Goal: Task Accomplishment & Management: Use online tool/utility

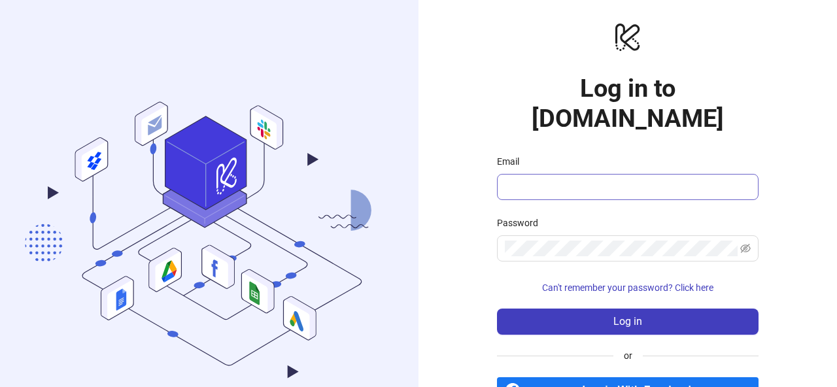
click at [559, 179] on input "Email" at bounding box center [626, 187] width 243 height 16
drag, startPoint x: 580, startPoint y: 158, endPoint x: 604, endPoint y: 161, distance: 24.4
click at [604, 179] on input "**********" at bounding box center [622, 187] width 234 height 16
type input "**********"
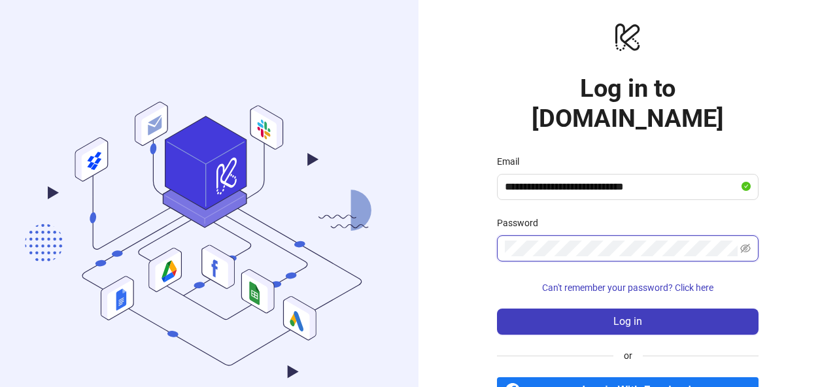
click at [497, 309] on button "Log in" at bounding box center [627, 322] width 261 height 26
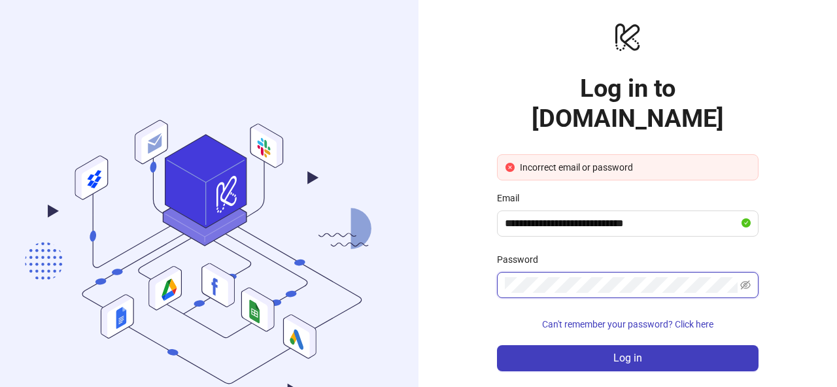
click at [497, 345] on button "Log in" at bounding box center [627, 358] width 261 height 26
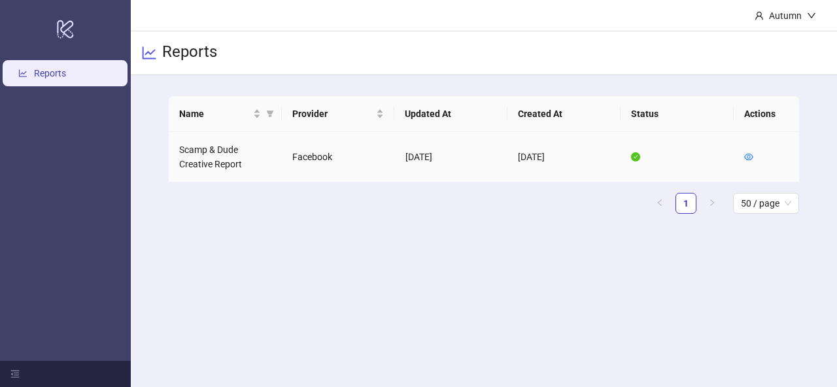
click at [215, 158] on td "Scamp & Dude Creative Report" at bounding box center [225, 157] width 113 height 50
click at [535, 159] on td "[DATE]" at bounding box center [563, 157] width 113 height 50
click at [434, 158] on td "[DATE]" at bounding box center [451, 157] width 113 height 50
click at [62, 75] on link "Reports" at bounding box center [50, 73] width 32 height 10
click at [748, 157] on icon "eye" at bounding box center [748, 156] width 9 height 9
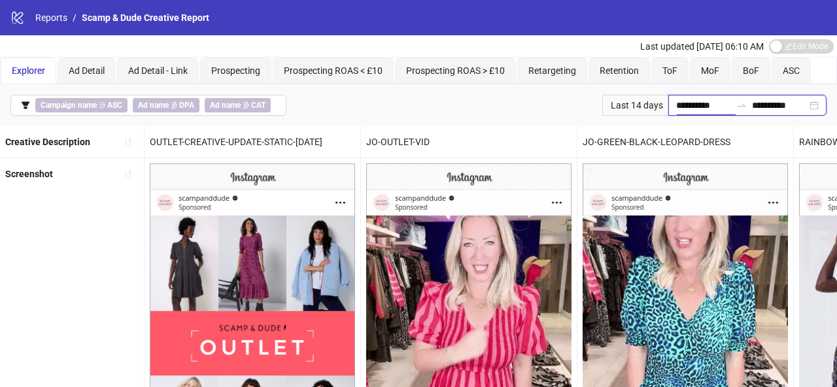
click at [697, 109] on input "**********" at bounding box center [703, 105] width 55 height 14
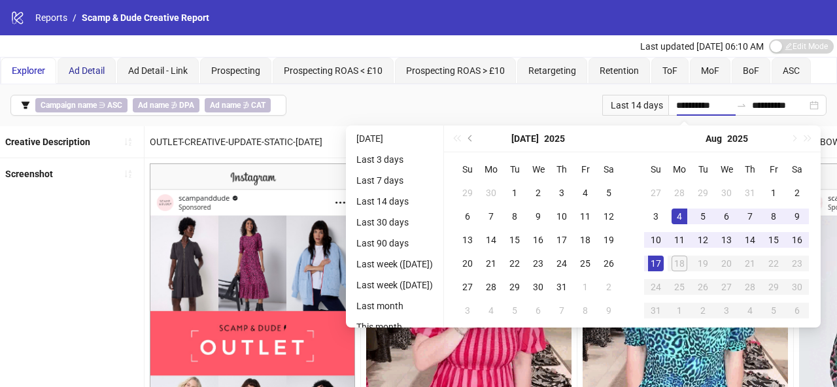
click at [92, 68] on span "Ad Detail" at bounding box center [87, 70] width 36 height 10
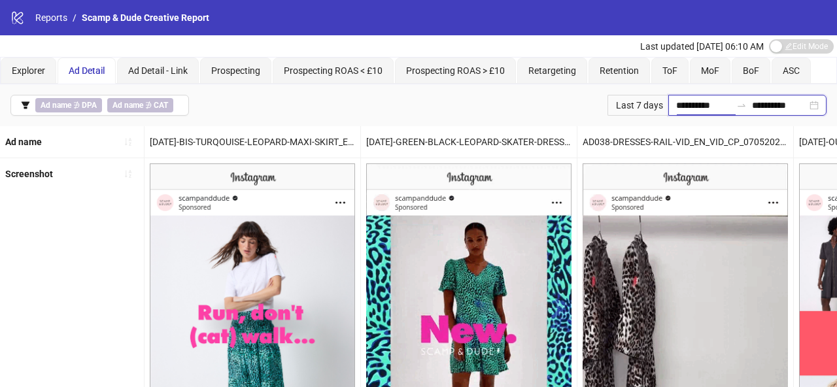
click at [687, 107] on input "**********" at bounding box center [703, 105] width 55 height 14
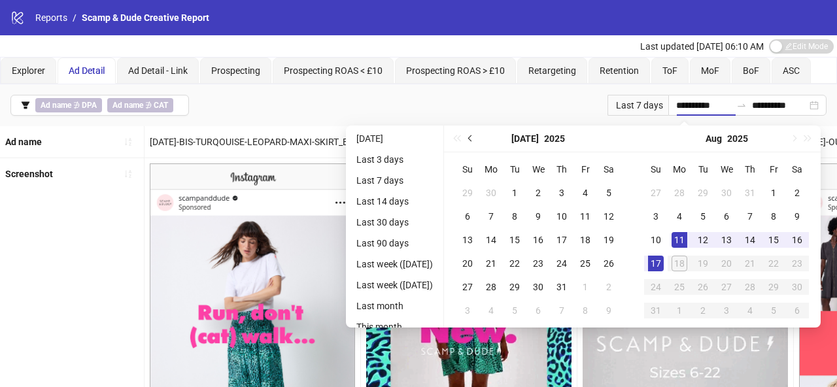
click at [475, 141] on button "Previous month (PageUp)" at bounding box center [470, 139] width 14 height 26
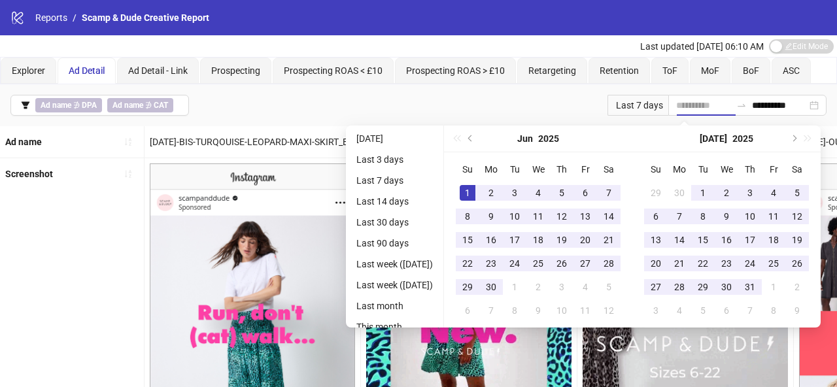
type input "**********"
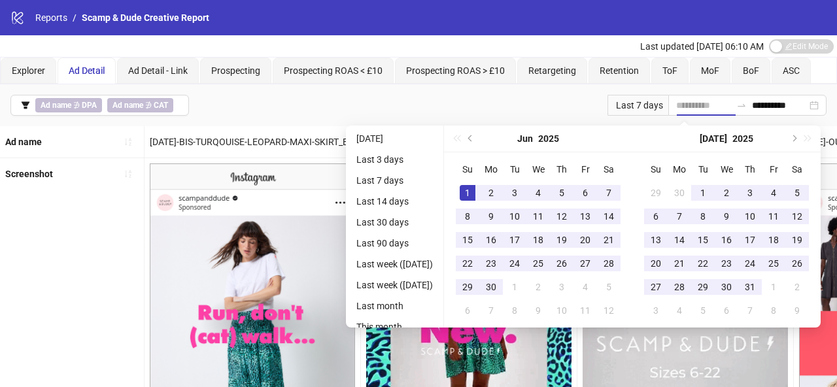
click at [473, 190] on div "1" at bounding box center [468, 193] width 16 height 16
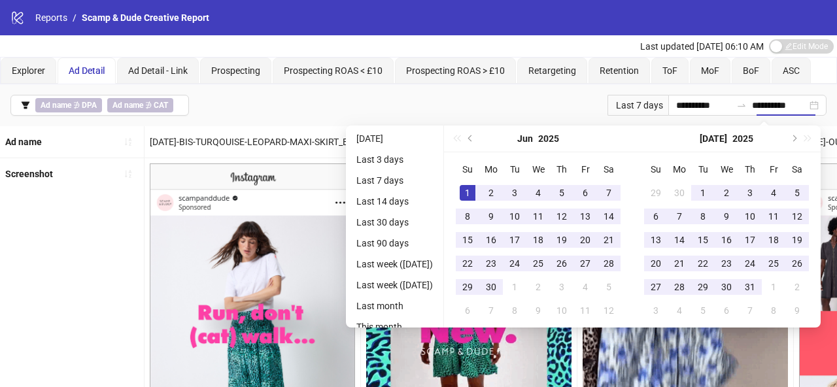
click at [537, 100] on div "**********" at bounding box center [418, 105] width 837 height 42
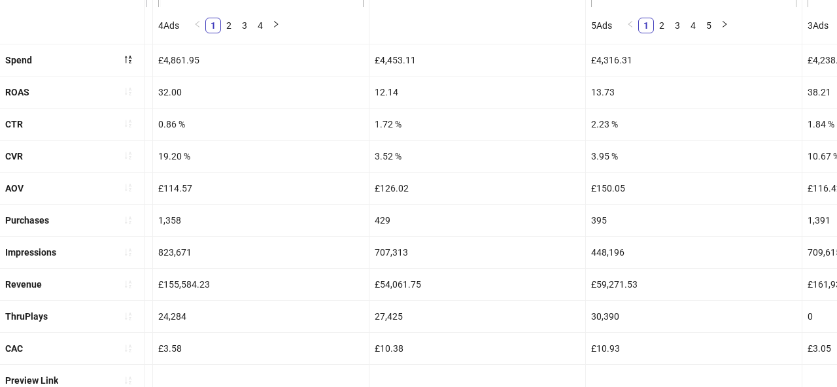
scroll to position [558, 0]
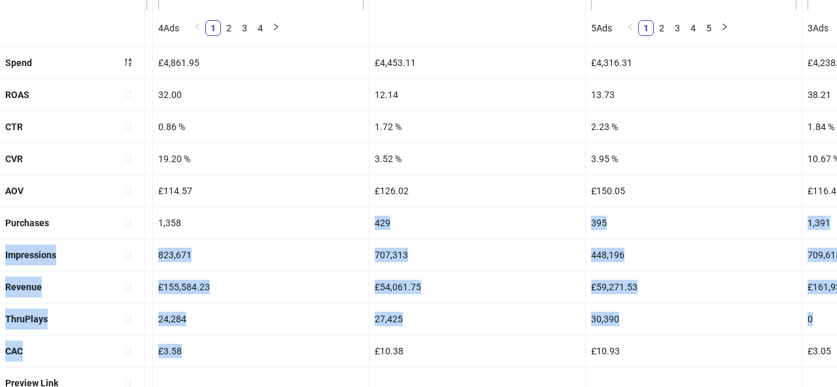
drag, startPoint x: 204, startPoint y: 348, endPoint x: 178, endPoint y: 237, distance: 114.0
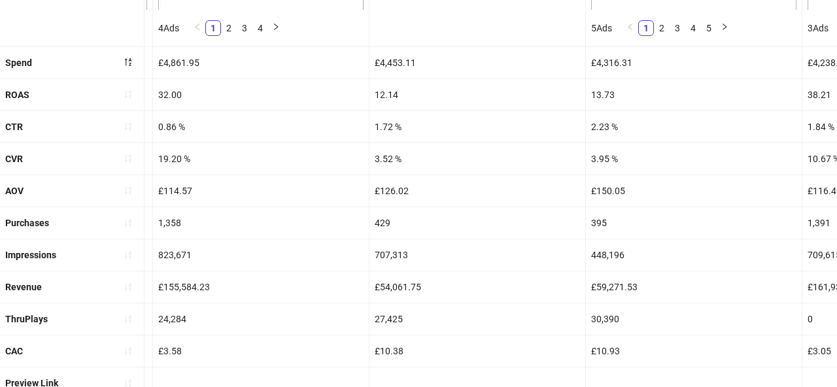
click at [179, 63] on div "£4,861.95" at bounding box center [261, 62] width 216 height 31
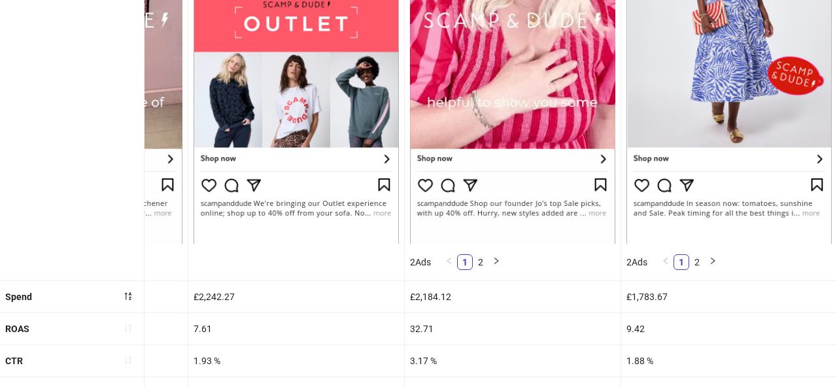
scroll to position [590, 0]
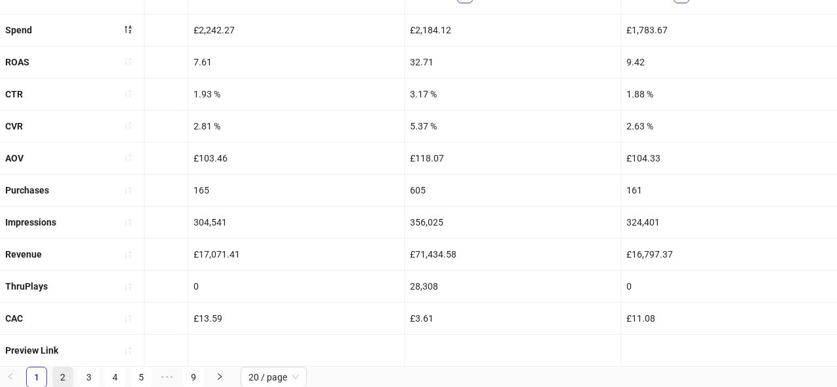
click at [61, 378] on link "2" at bounding box center [63, 377] width 20 height 20
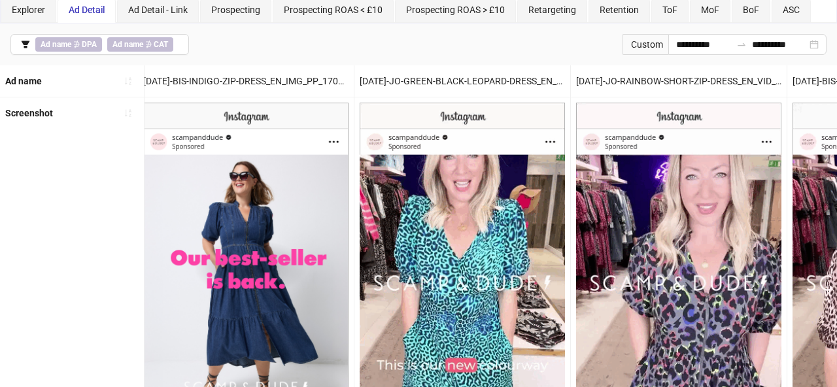
scroll to position [0, 0]
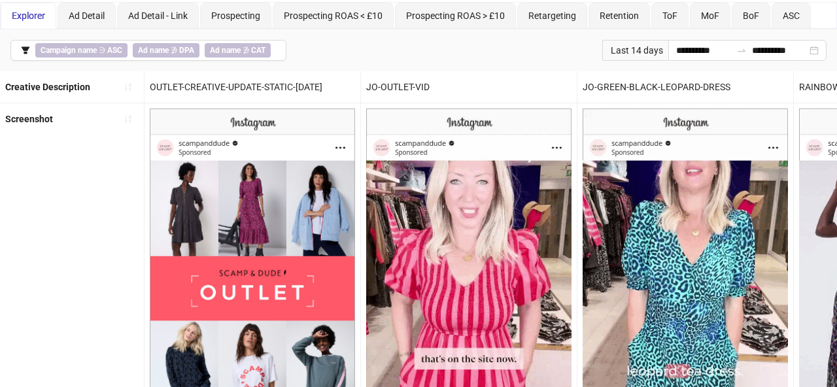
scroll to position [10, 0]
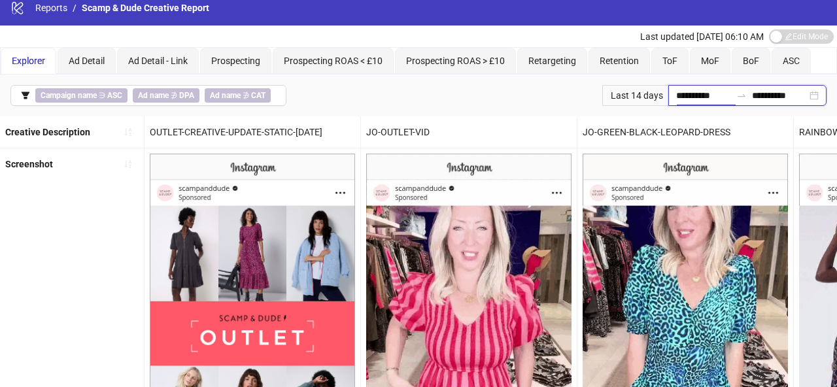
click at [710, 100] on input "**********" at bounding box center [703, 95] width 55 height 14
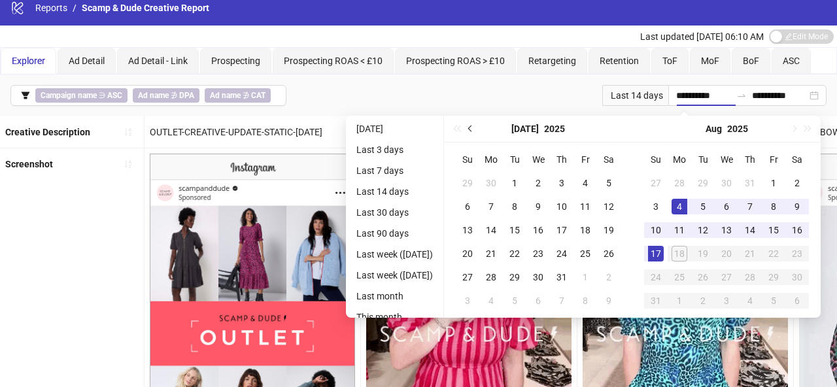
click at [474, 130] on button "Previous month (PageUp)" at bounding box center [470, 129] width 14 height 26
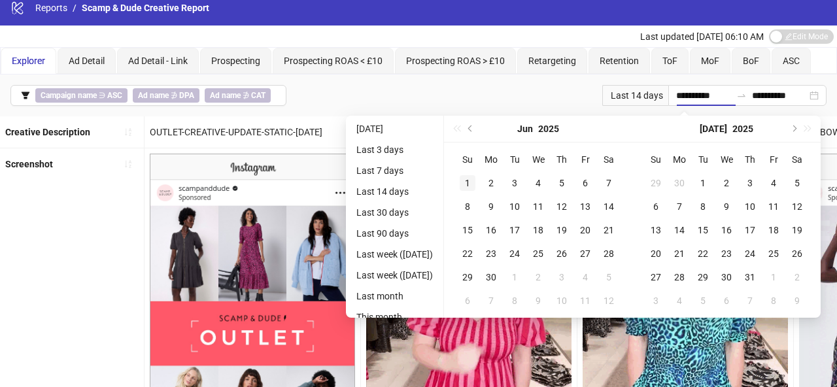
type input "**********"
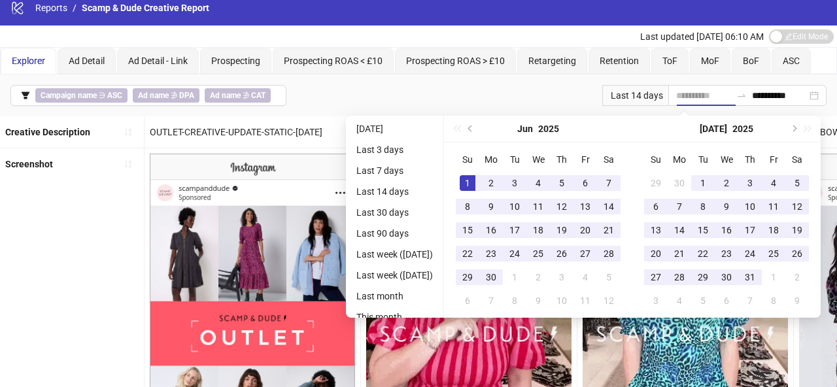
click at [469, 182] on div "1" at bounding box center [468, 183] width 16 height 16
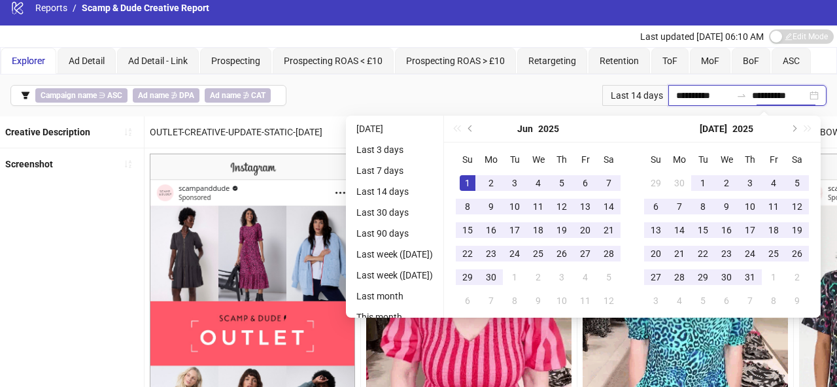
type input "**********"
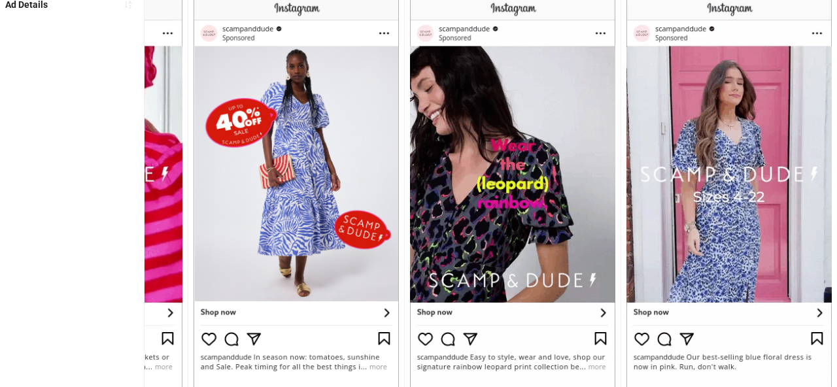
scroll to position [771, 0]
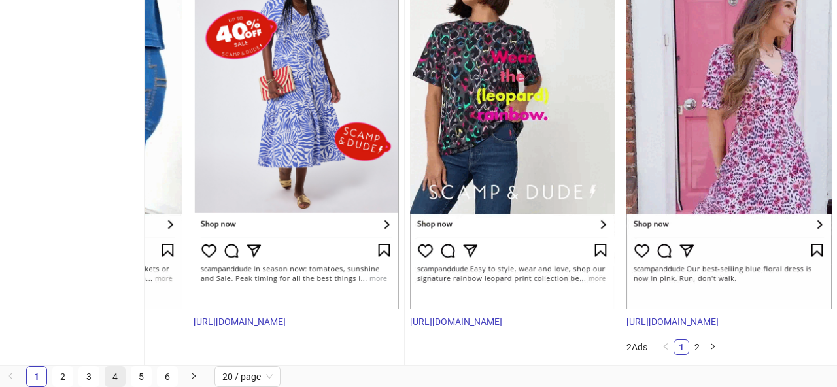
click at [115, 373] on link "4" at bounding box center [115, 377] width 20 height 20
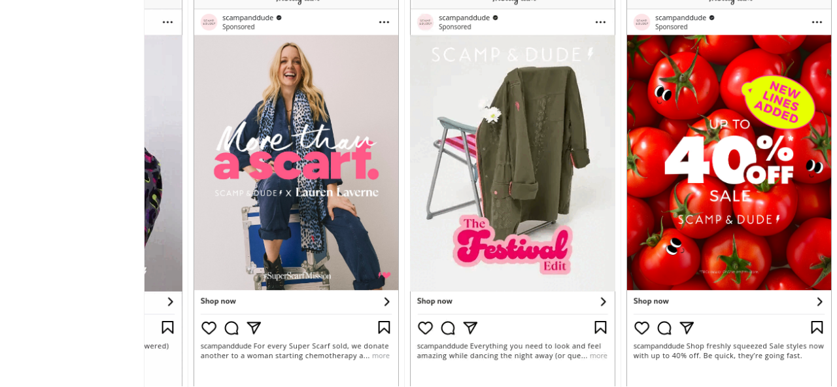
scroll to position [739, 0]
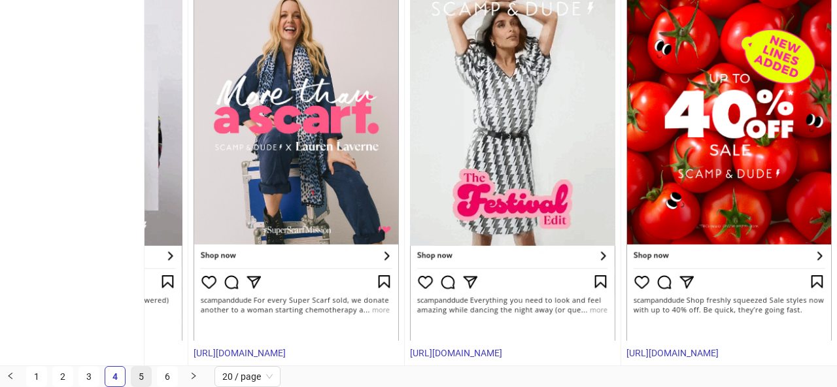
click at [143, 377] on link "5" at bounding box center [141, 377] width 20 height 20
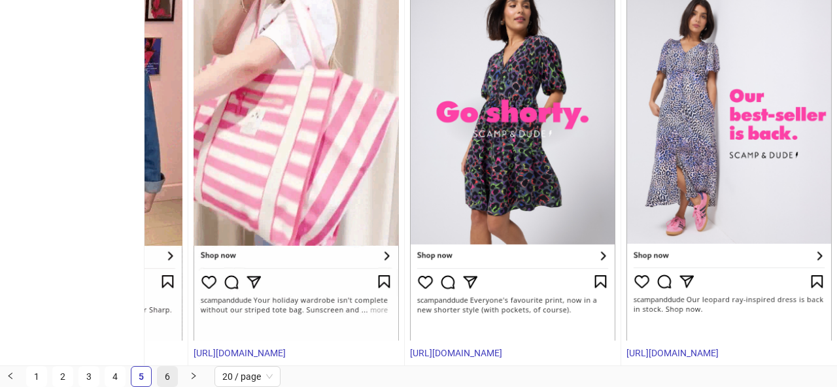
click at [168, 377] on link "6" at bounding box center [168, 377] width 20 height 20
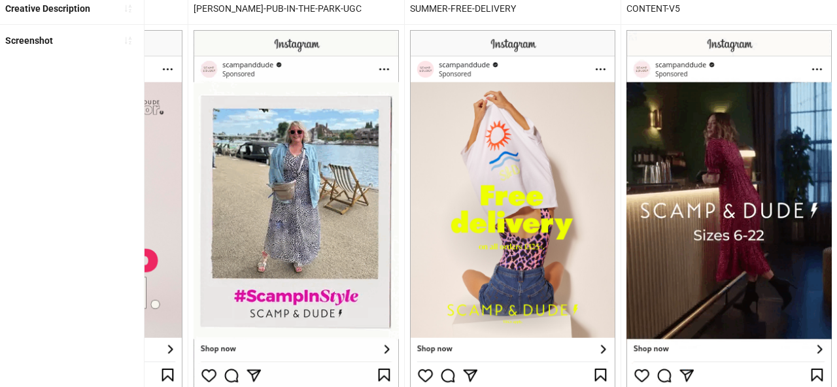
scroll to position [129, 0]
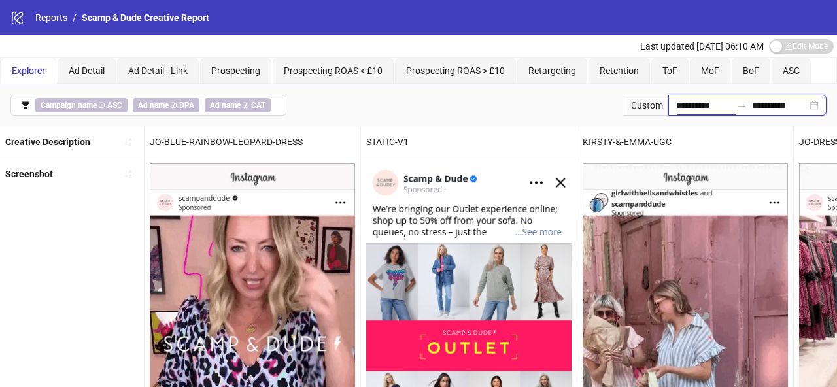
click at [682, 101] on input "**********" at bounding box center [703, 105] width 55 height 14
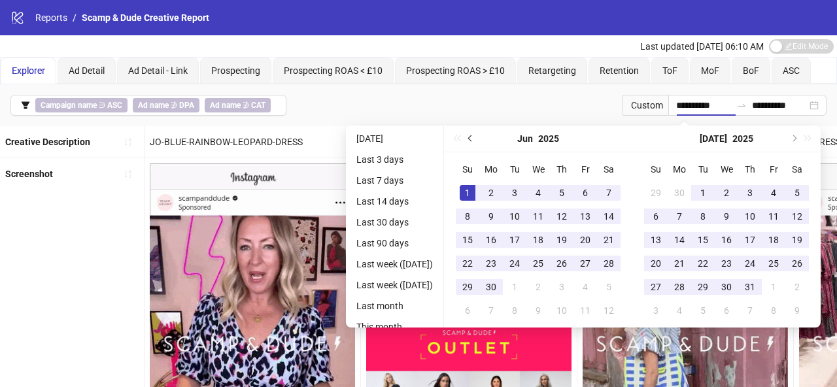
click at [478, 139] on button "Previous month (PageUp)" at bounding box center [470, 139] width 14 height 26
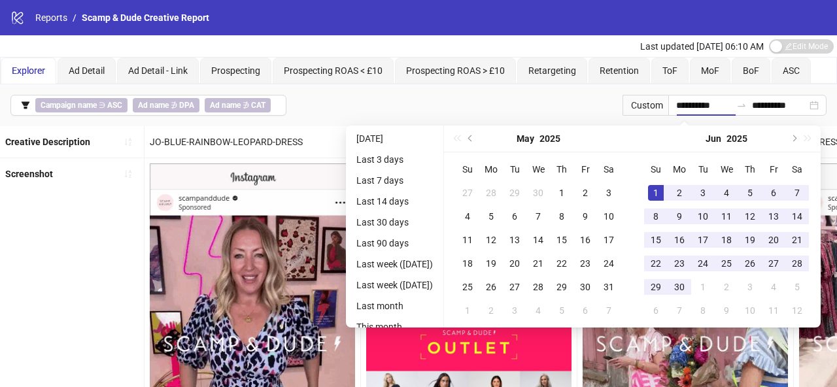
click at [600, 100] on div "**********" at bounding box center [418, 105] width 837 height 42
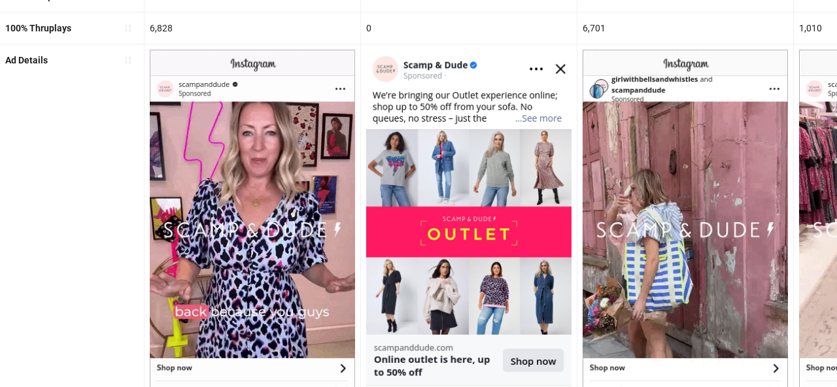
scroll to position [771, 0]
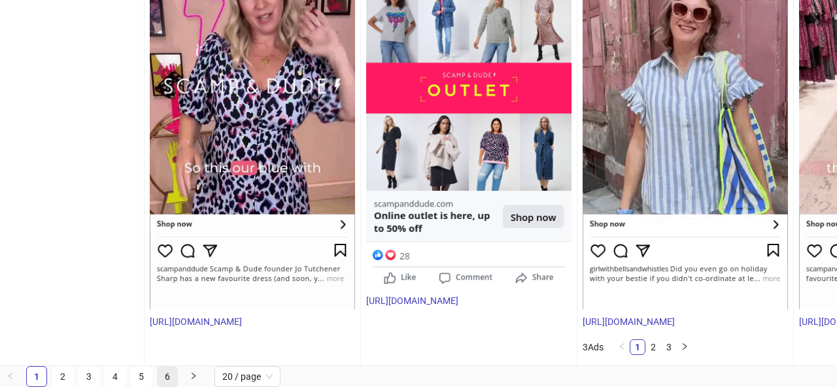
click at [168, 378] on link "6" at bounding box center [168, 377] width 20 height 20
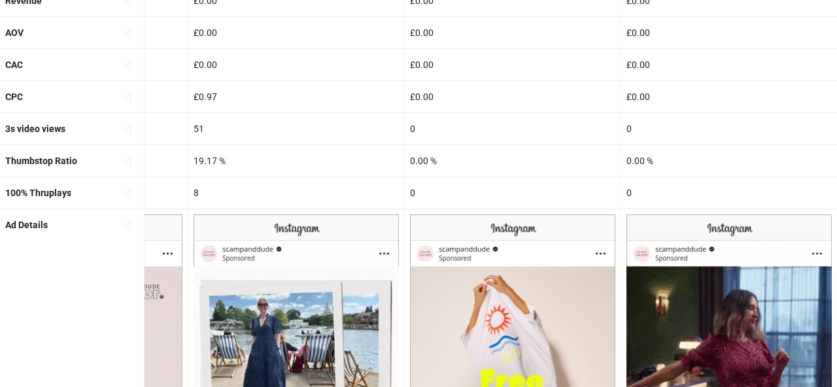
scroll to position [739, 0]
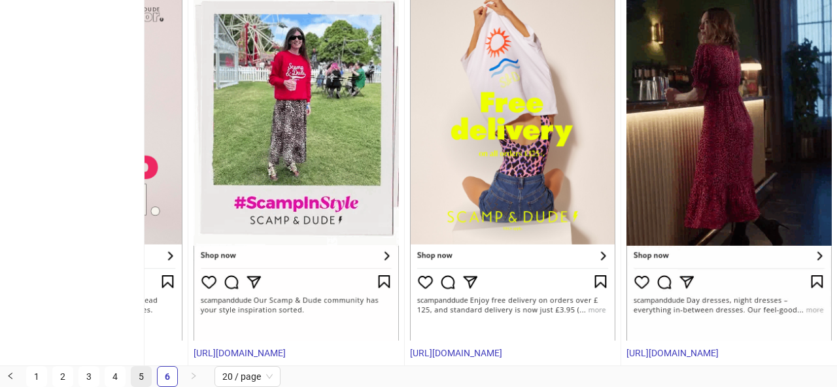
click at [140, 375] on link "5" at bounding box center [141, 377] width 20 height 20
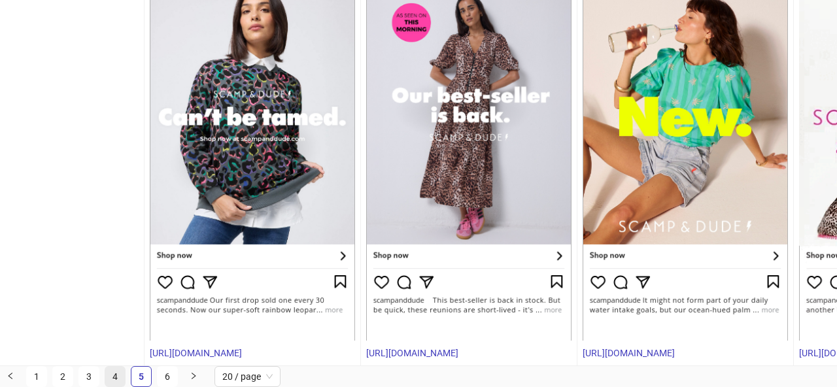
click at [110, 375] on link "4" at bounding box center [115, 377] width 20 height 20
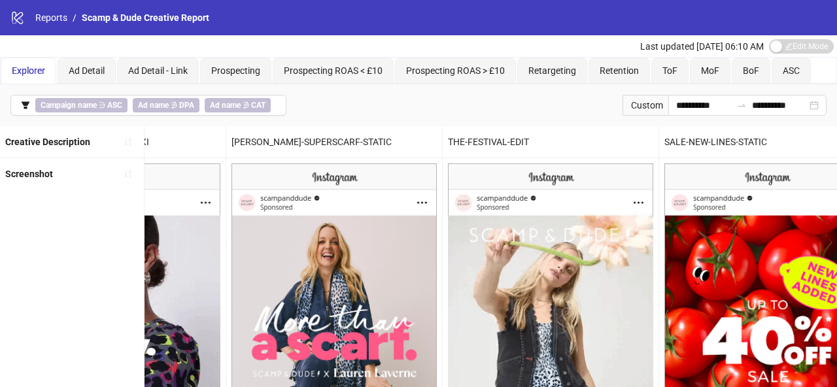
scroll to position [0, 3634]
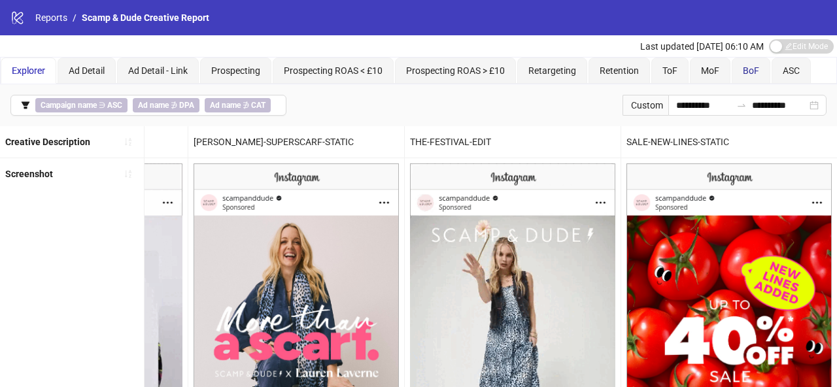
click at [750, 75] on span "BoF" at bounding box center [751, 70] width 16 height 10
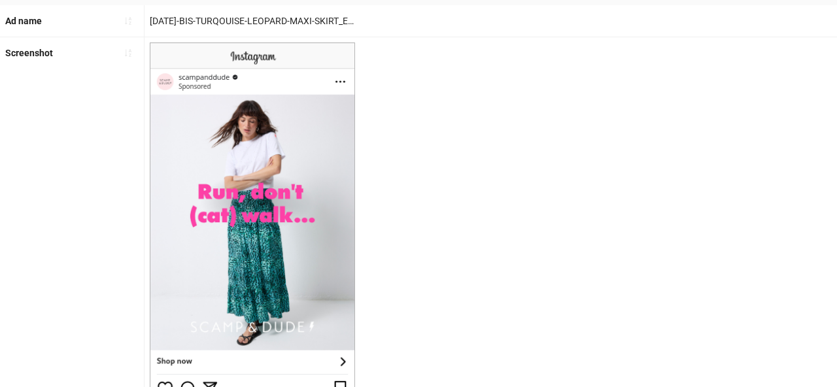
scroll to position [0, 0]
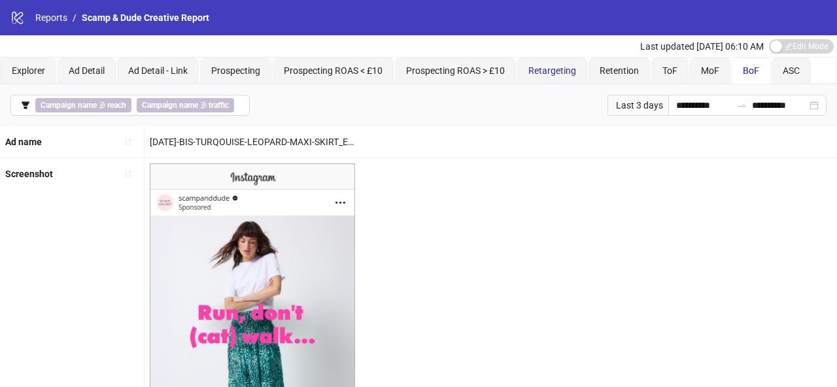
click at [556, 75] on div "Retargeting" at bounding box center [552, 70] width 48 height 14
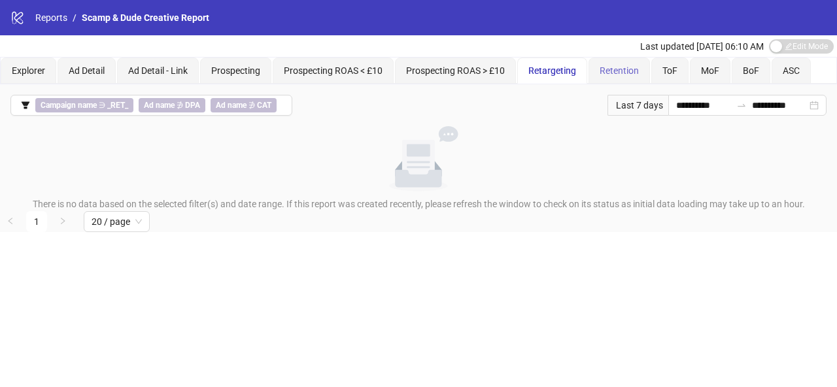
click at [612, 80] on div "Retention" at bounding box center [618, 71] width 61 height 26
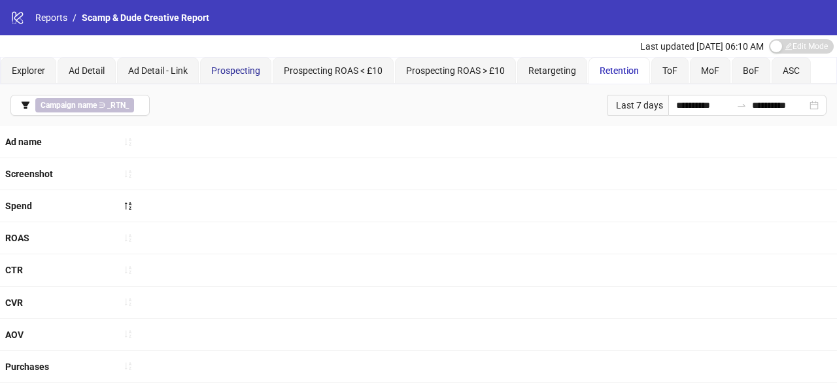
click at [215, 72] on span "Prospecting" at bounding box center [235, 70] width 49 height 10
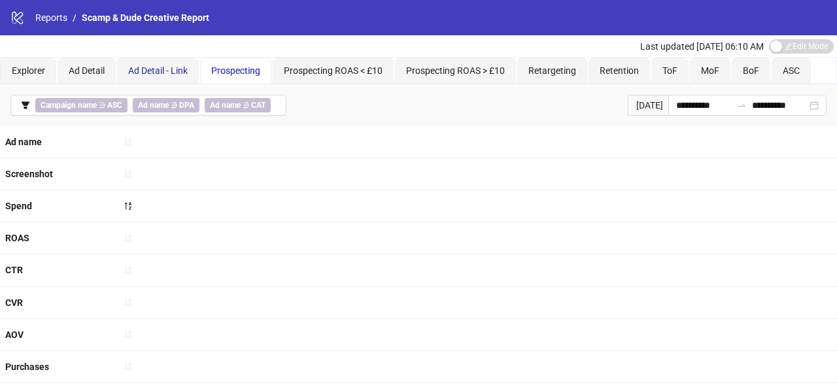
click at [167, 73] on span "Ad Detail - Link" at bounding box center [157, 70] width 59 height 10
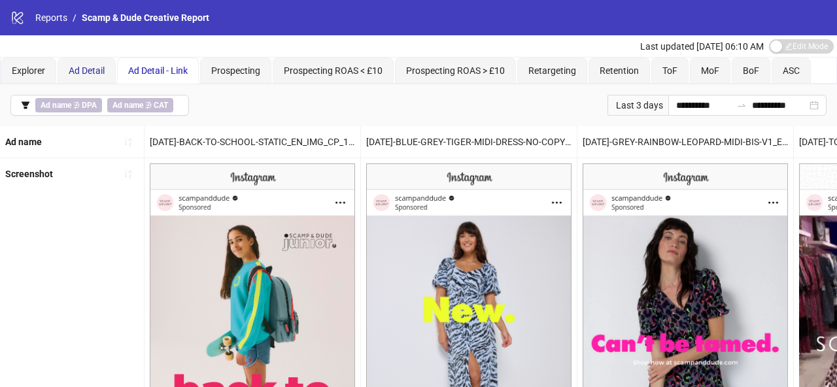
click at [90, 70] on span "Ad Detail" at bounding box center [87, 70] width 36 height 10
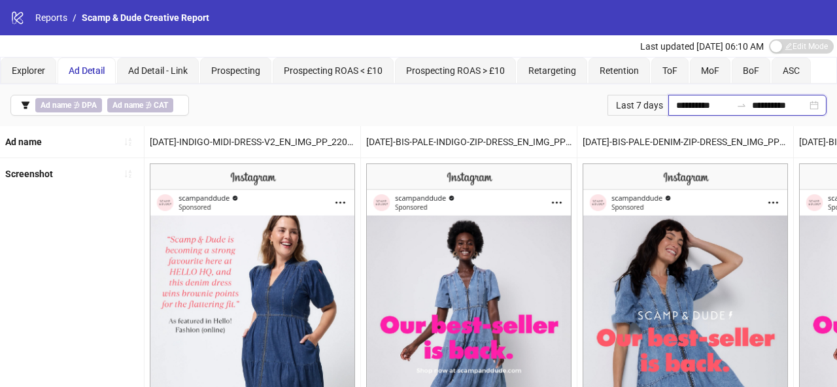
click at [698, 105] on input "**********" at bounding box center [703, 105] width 55 height 14
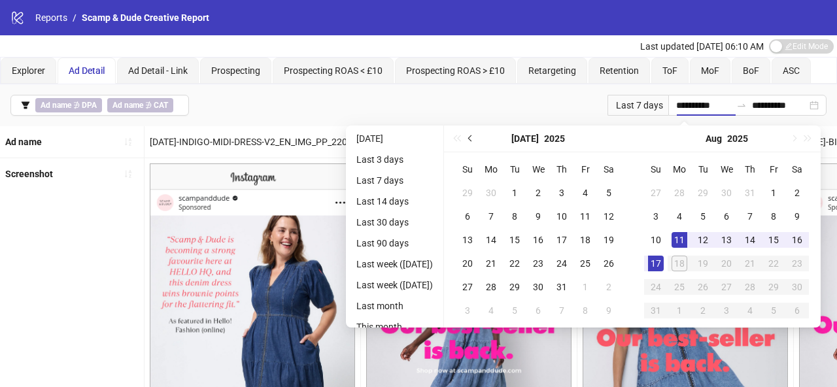
click at [475, 135] on button "Previous month (PageUp)" at bounding box center [470, 139] width 14 height 26
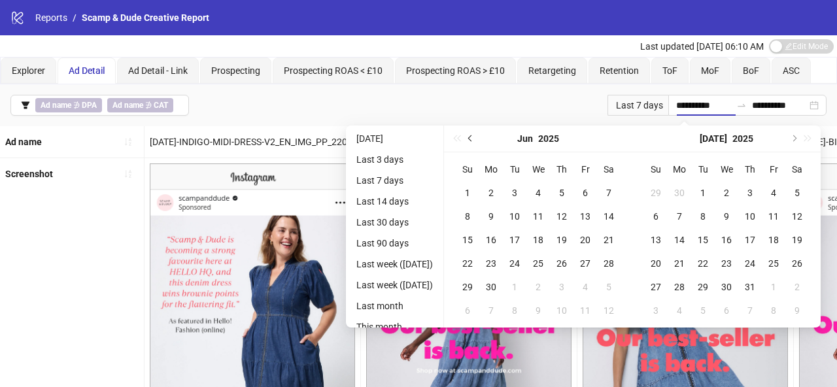
click at [475, 135] on button "Previous month (PageUp)" at bounding box center [470, 139] width 14 height 26
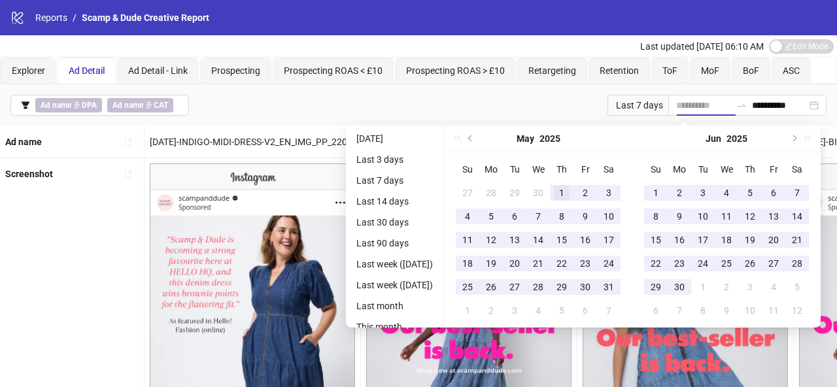
type input "**********"
click at [564, 193] on div "1" at bounding box center [562, 193] width 16 height 16
click at [529, 104] on div "**********" at bounding box center [418, 105] width 837 height 42
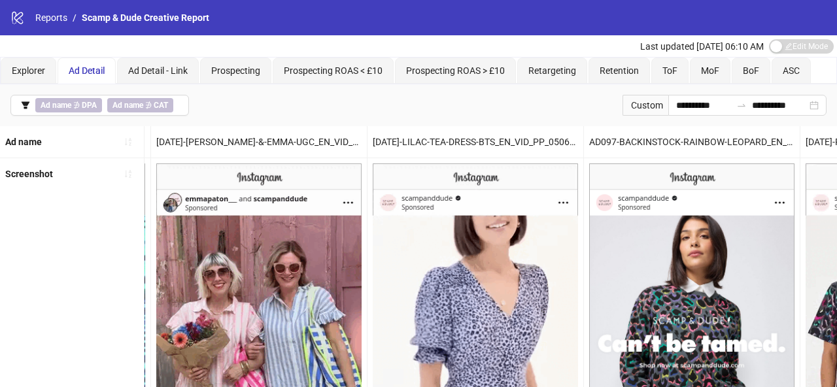
click at [84, 74] on span "Ad Detail" at bounding box center [87, 70] width 36 height 10
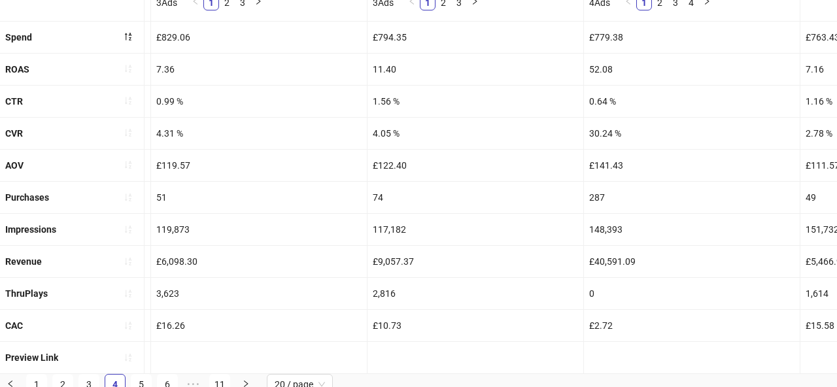
scroll to position [590, 0]
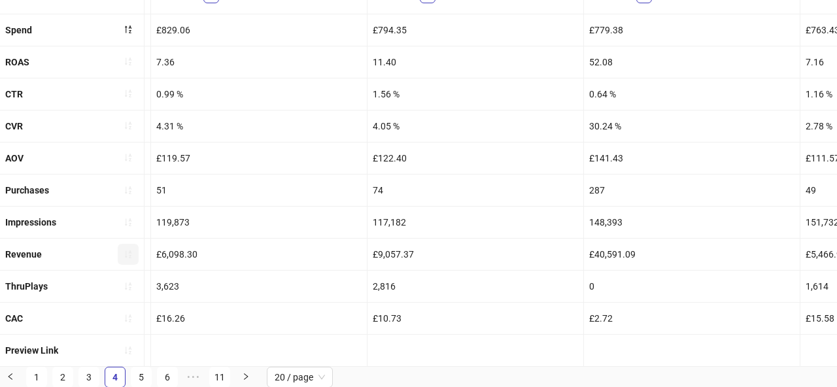
click at [129, 252] on icon "sort-ascending" at bounding box center [128, 254] width 9 height 9
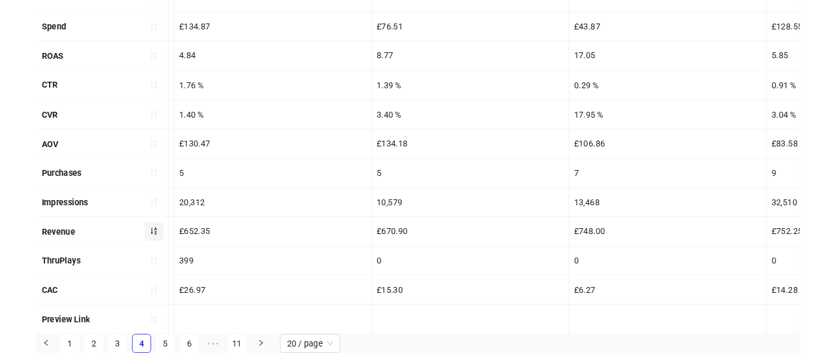
scroll to position [176, 0]
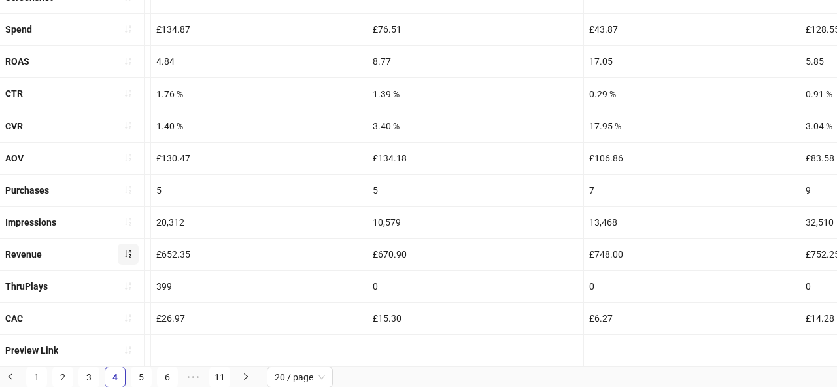
click at [125, 253] on icon "sort-ascending" at bounding box center [128, 253] width 9 height 9
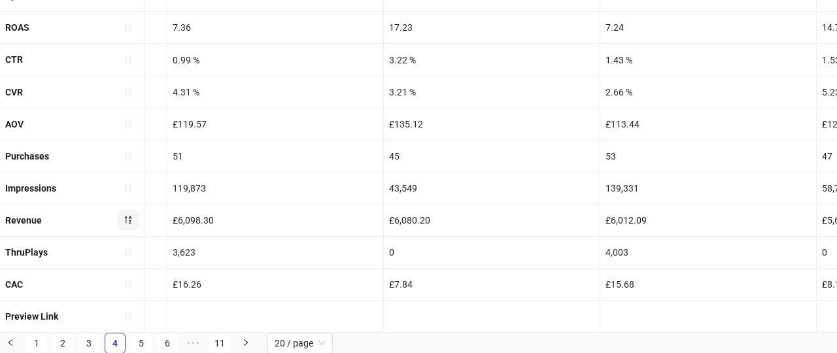
scroll to position [178, 0]
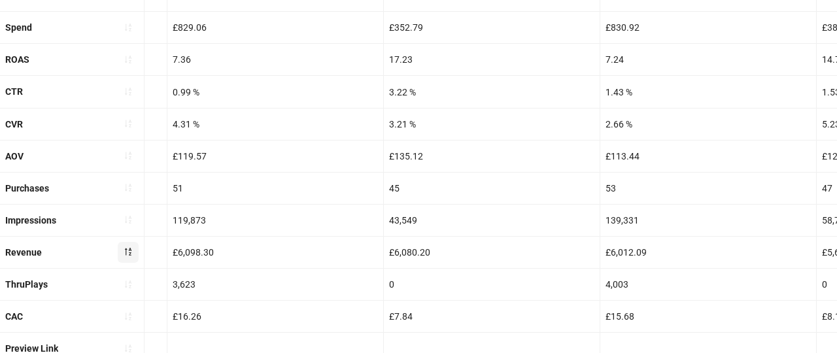
click at [129, 250] on icon "sort-descending" at bounding box center [128, 252] width 7 height 8
click at [129, 250] on icon "sort-ascending" at bounding box center [128, 252] width 7 height 8
click at [133, 253] on button "button" at bounding box center [128, 252] width 21 height 21
click at [128, 253] on icon "sort-ascending" at bounding box center [128, 251] width 9 height 9
click at [128, 253] on icon "sort-descending" at bounding box center [128, 251] width 9 height 9
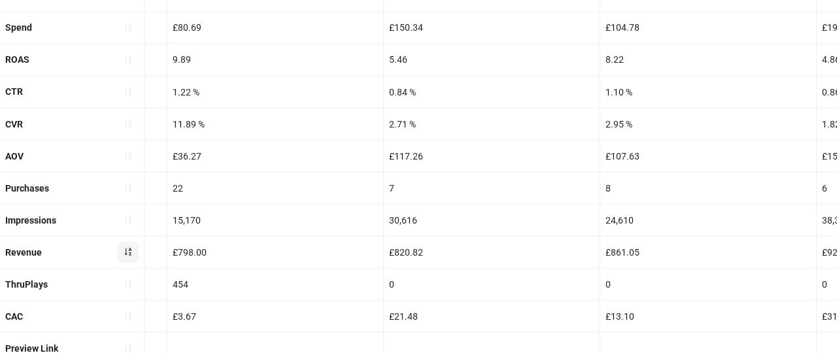
click at [126, 250] on icon "sort-ascending" at bounding box center [128, 251] width 9 height 9
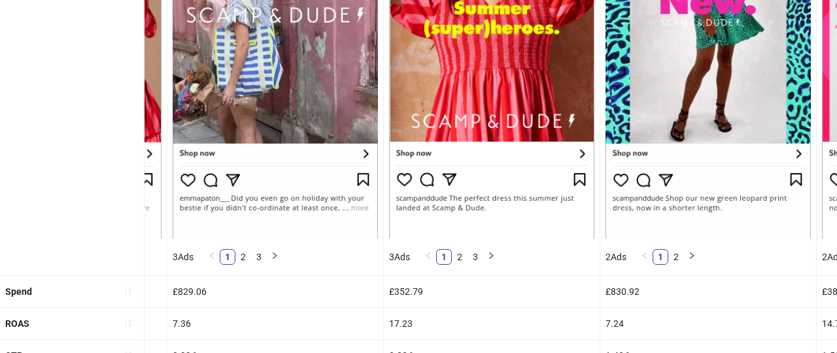
scroll to position [327, 0]
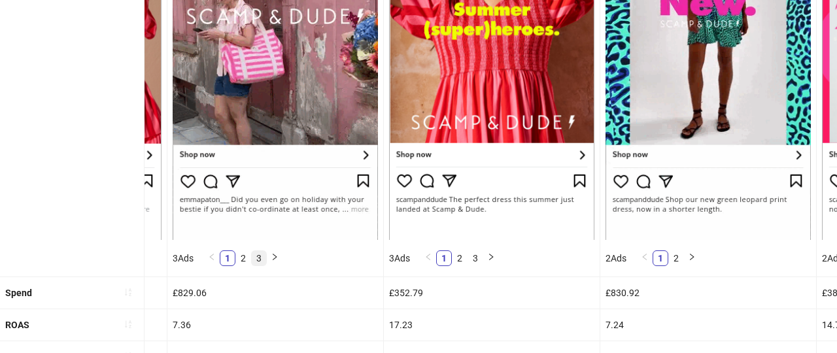
click at [253, 258] on li "3" at bounding box center [259, 258] width 16 height 16
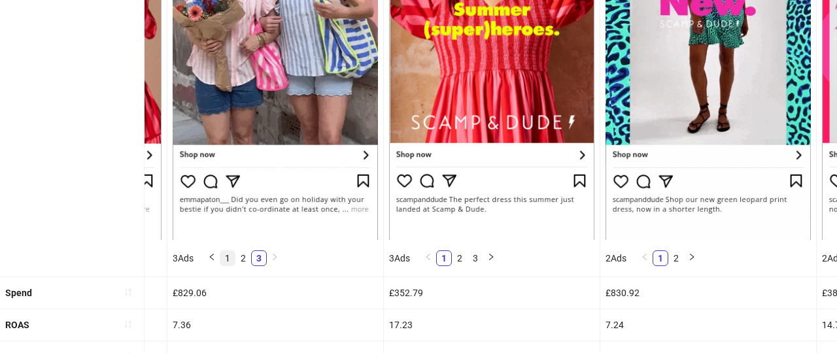
click at [229, 257] on link "1" at bounding box center [227, 258] width 14 height 14
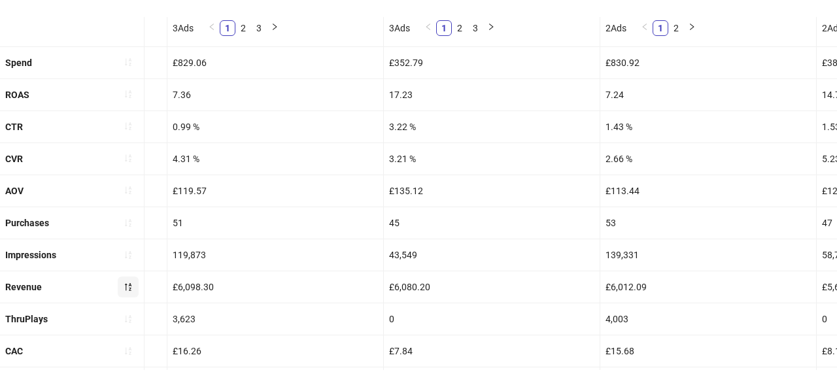
scroll to position [587, 0]
